Goal: Task Accomplishment & Management: Use online tool/utility

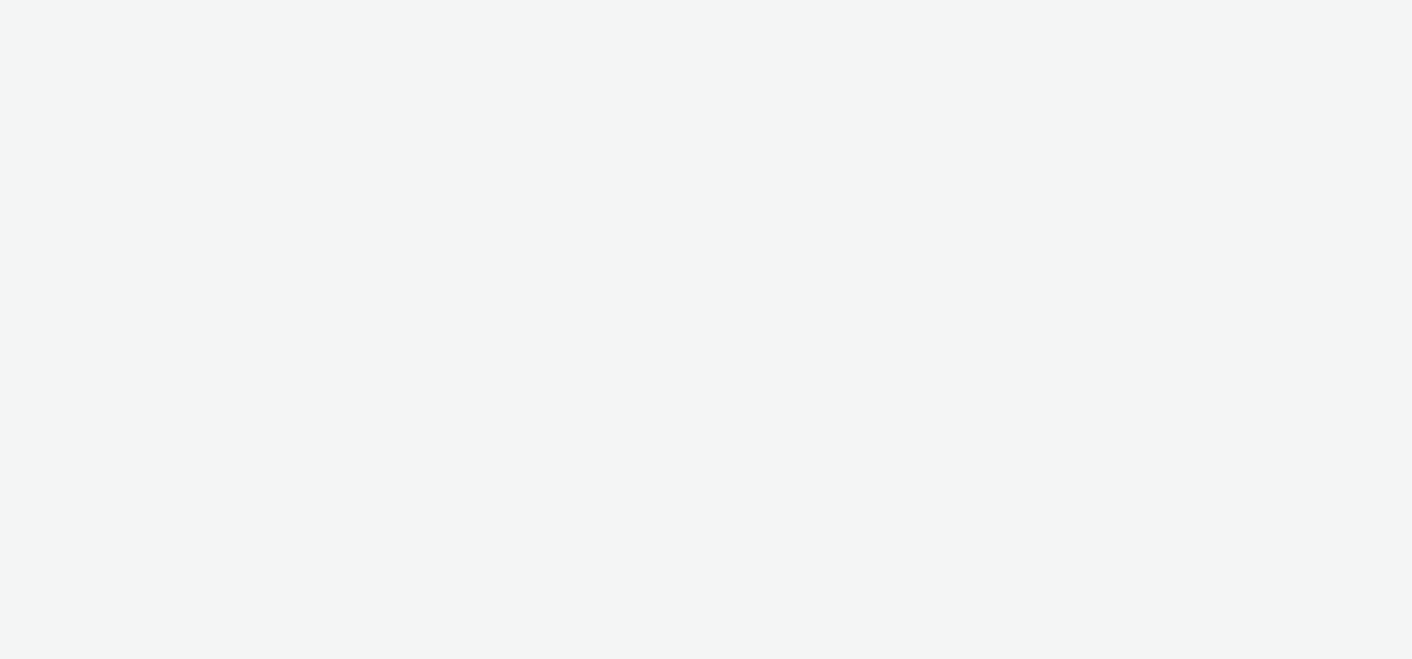
select select "74ee30ea-faea-4dd3-a1ad-716b3210ee10"
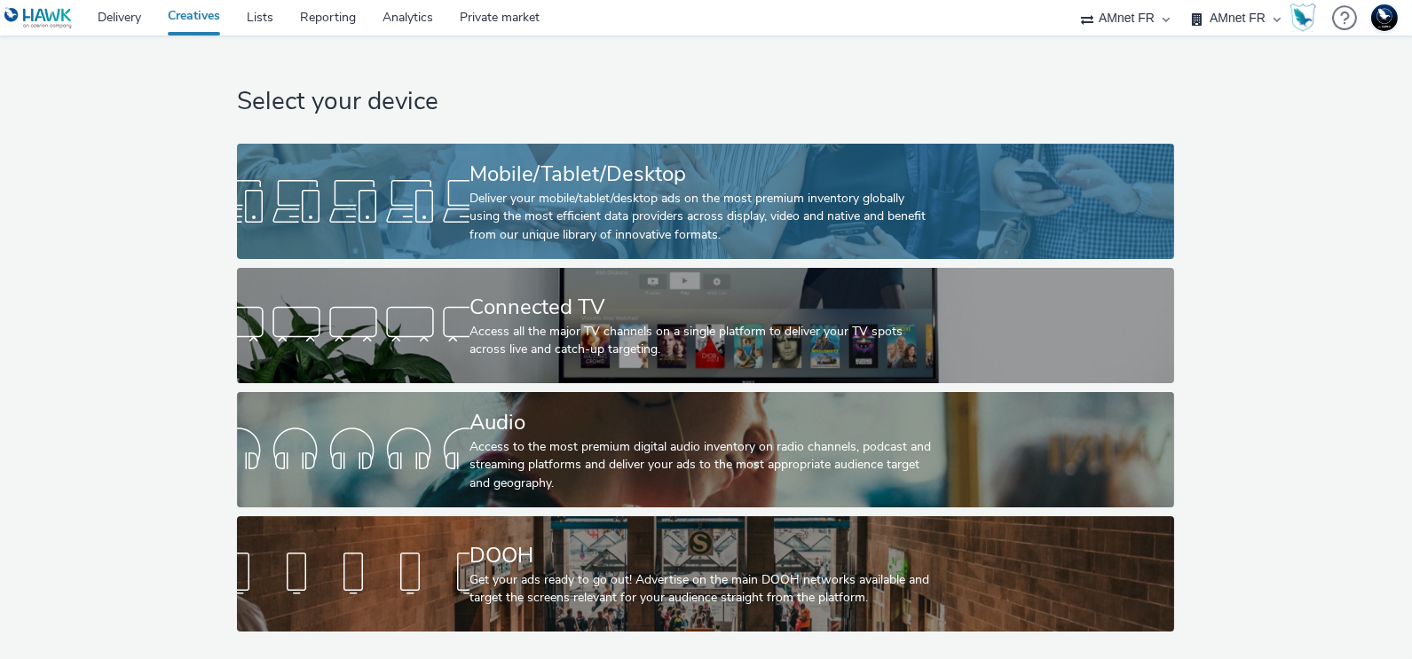
click at [527, 200] on div "Deliver your mobile/tablet/desktop ads on the most premium inventory globally u…" at bounding box center [701, 217] width 465 height 54
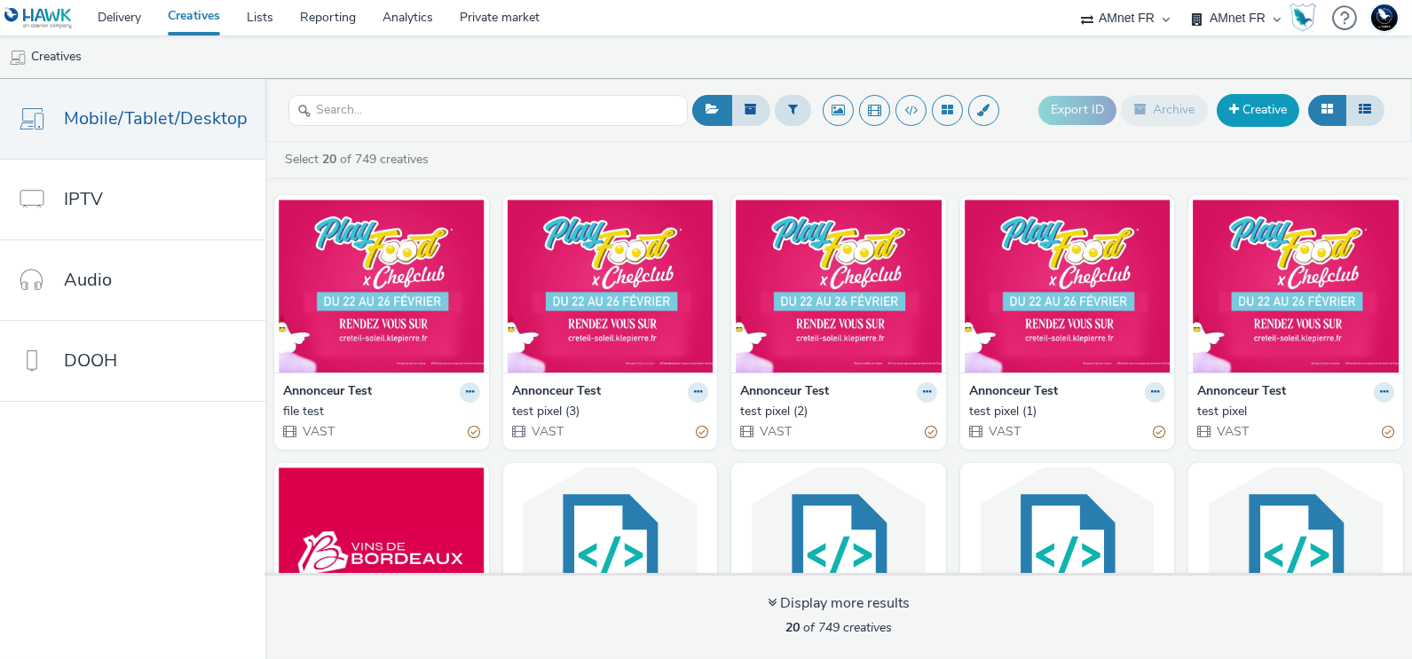
click at [1262, 121] on link "Creative" at bounding box center [1258, 110] width 83 height 32
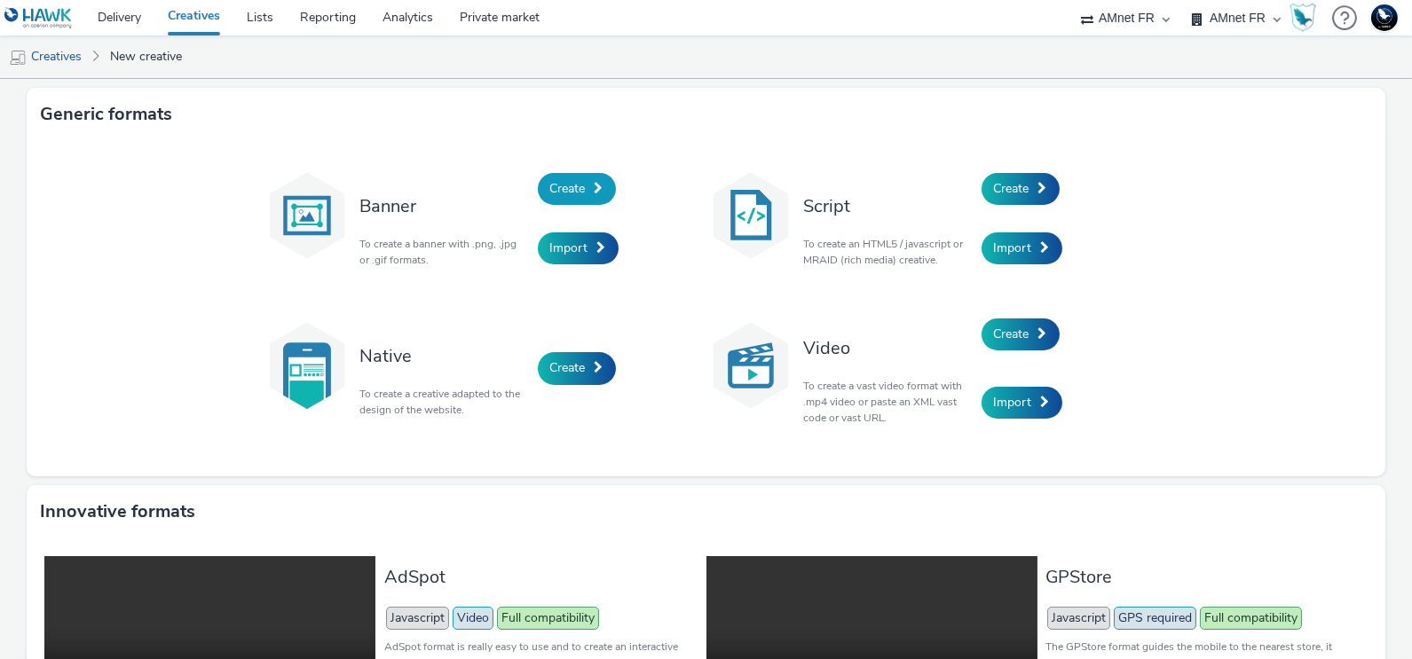
click at [563, 192] on span "Create" at bounding box center [568, 188] width 36 height 17
click at [1023, 209] on div "Create" at bounding box center [1066, 189] width 169 height 60
click at [1012, 194] on span "Create" at bounding box center [1012, 188] width 36 height 17
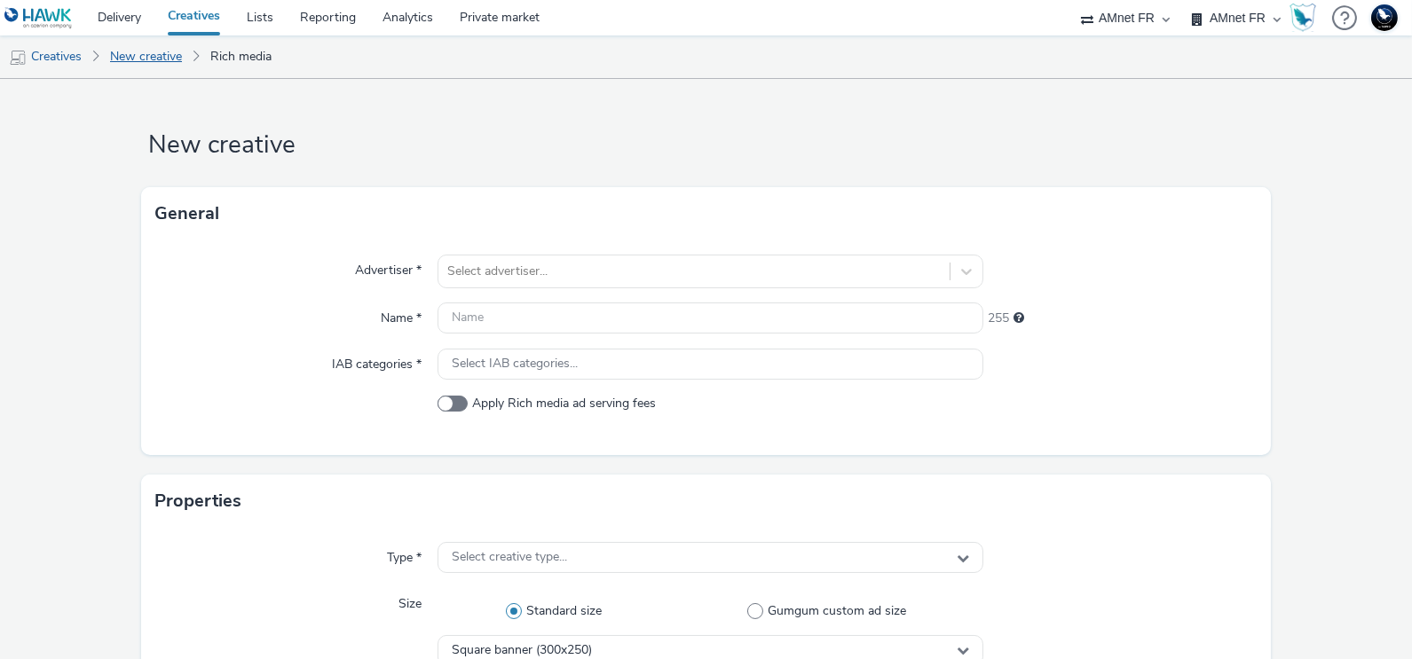
click at [144, 59] on link "New creative" at bounding box center [146, 57] width 90 height 43
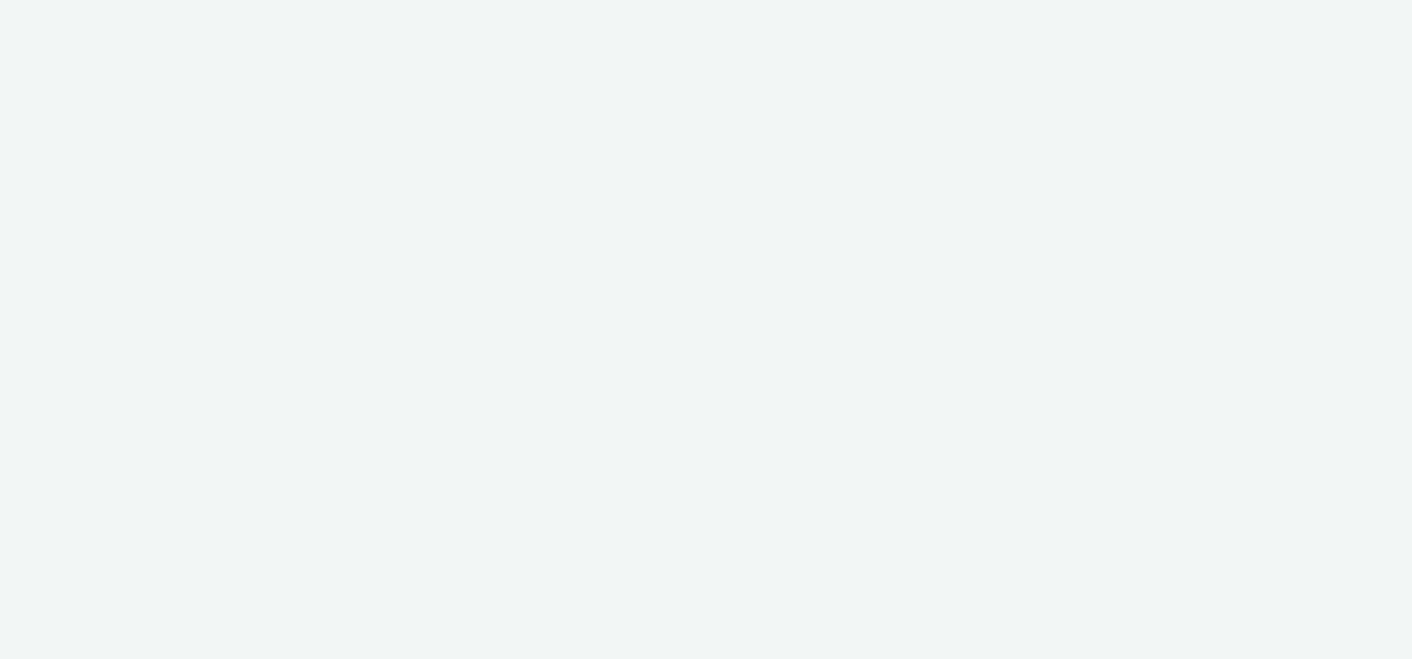
select select "74ee30ea-faea-4dd3-a1ad-716b3210ee10"
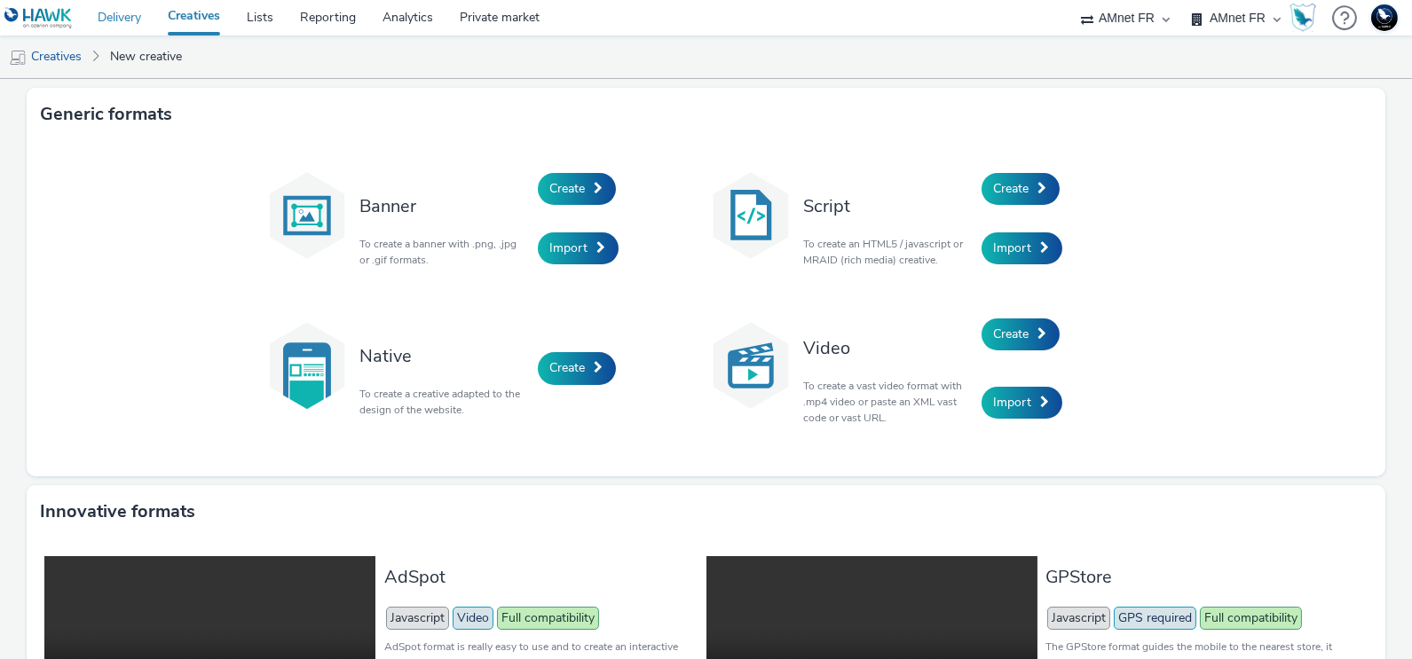
click at [130, 27] on link "Delivery" at bounding box center [119, 18] width 70 height 36
